Goal: Task Accomplishment & Management: Manage account settings

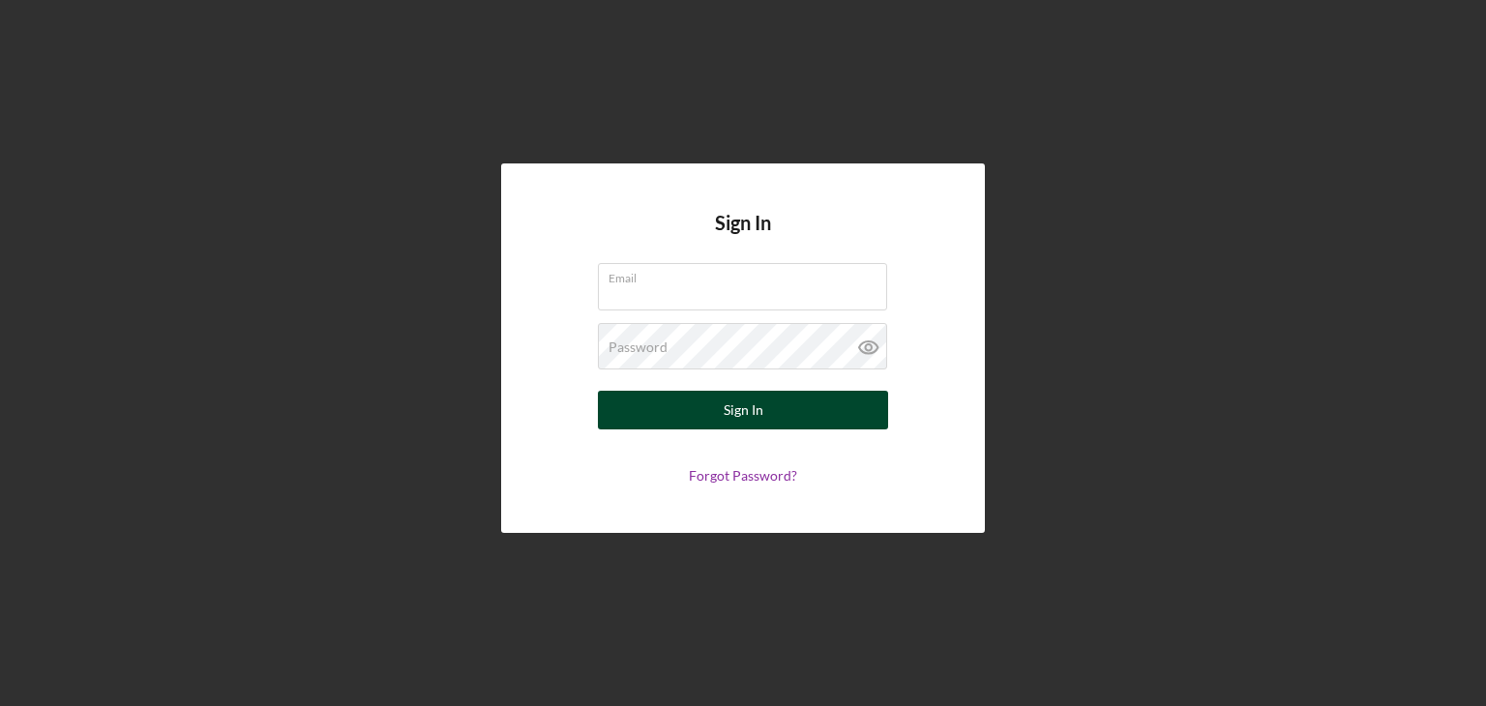
type input "[EMAIL_ADDRESS][DOMAIN_NAME]"
click at [756, 403] on div "Sign In" at bounding box center [743, 410] width 40 height 39
